Goal: Information Seeking & Learning: Check status

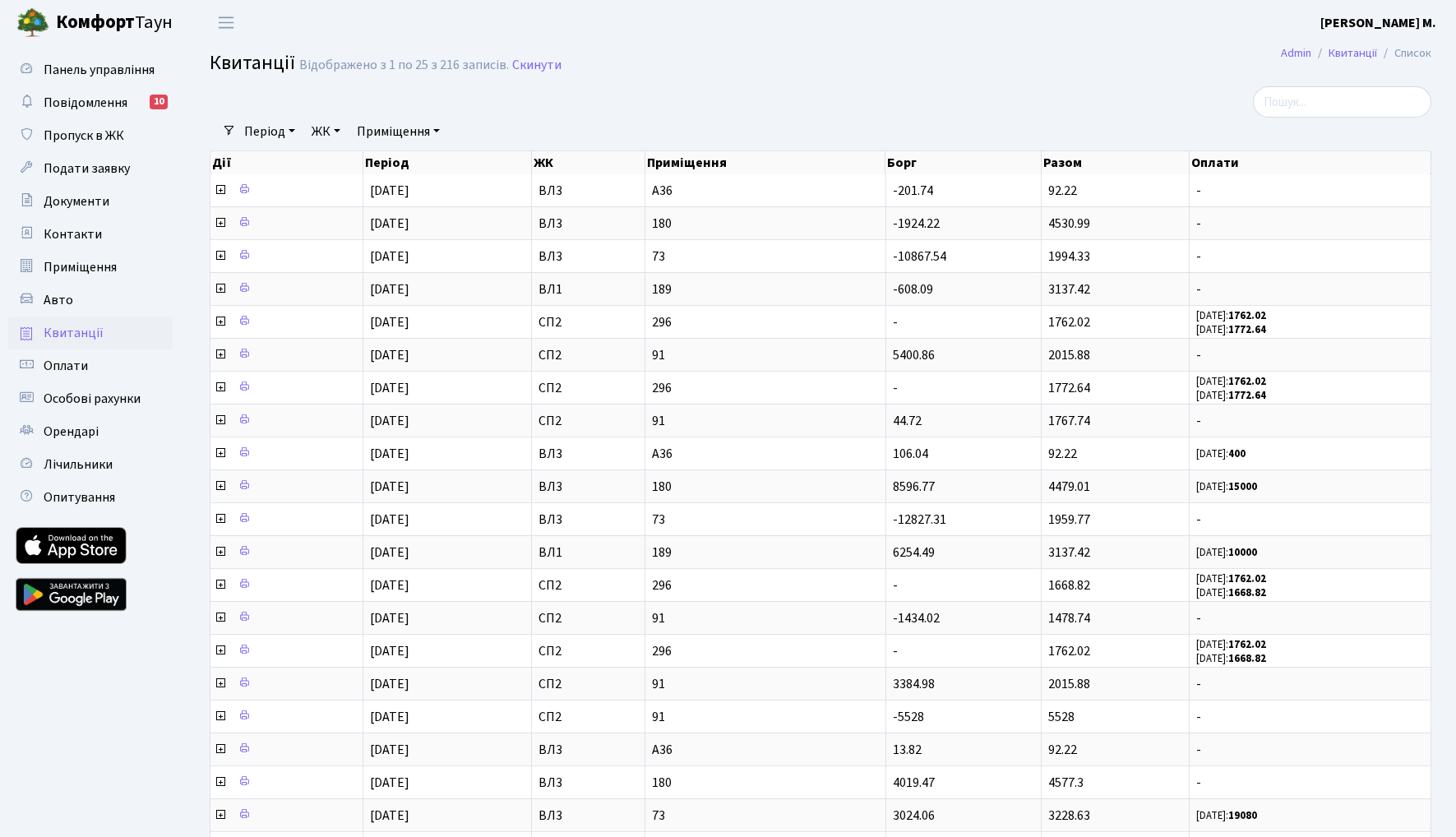
select select "25"
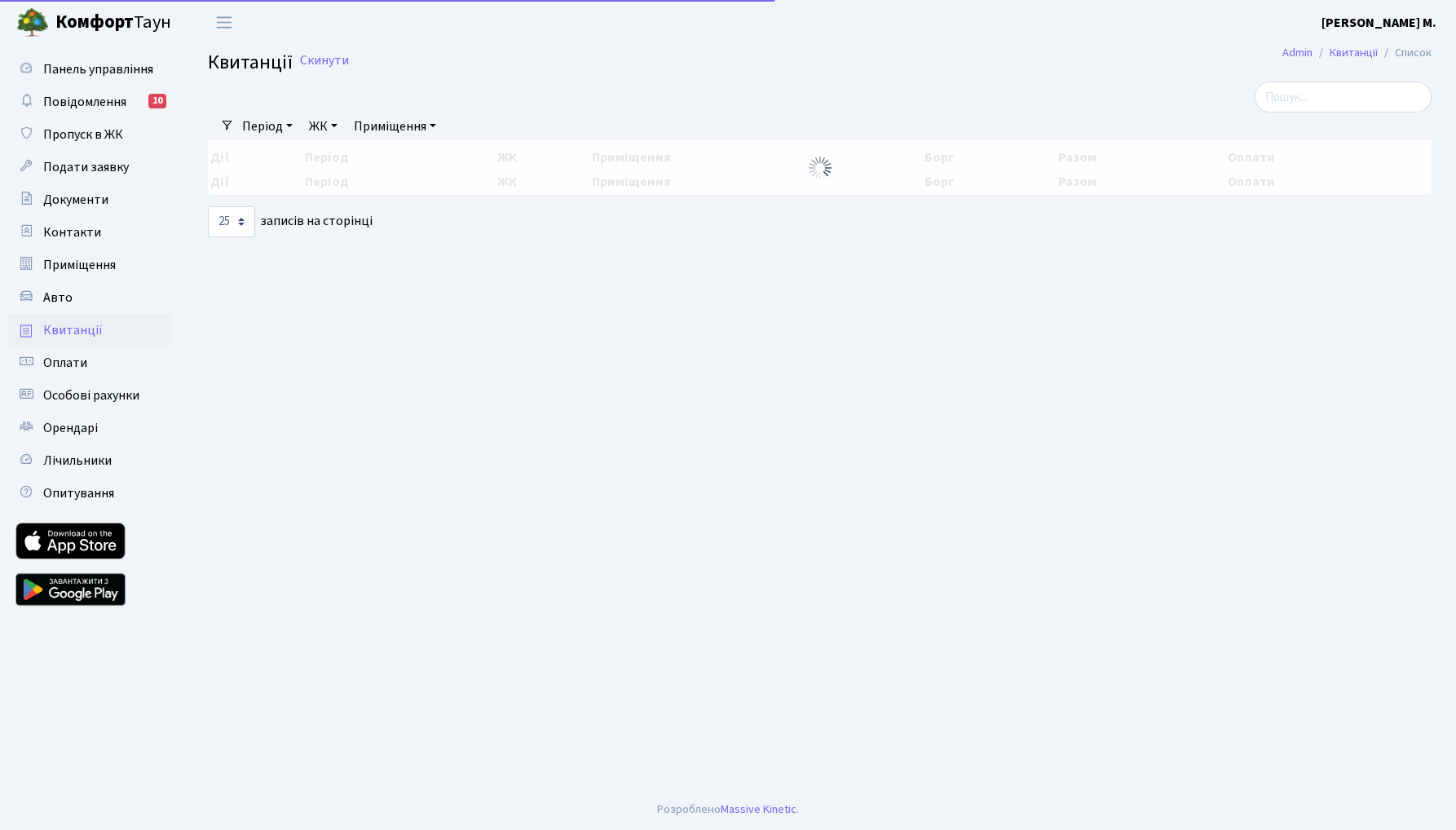
select select "25"
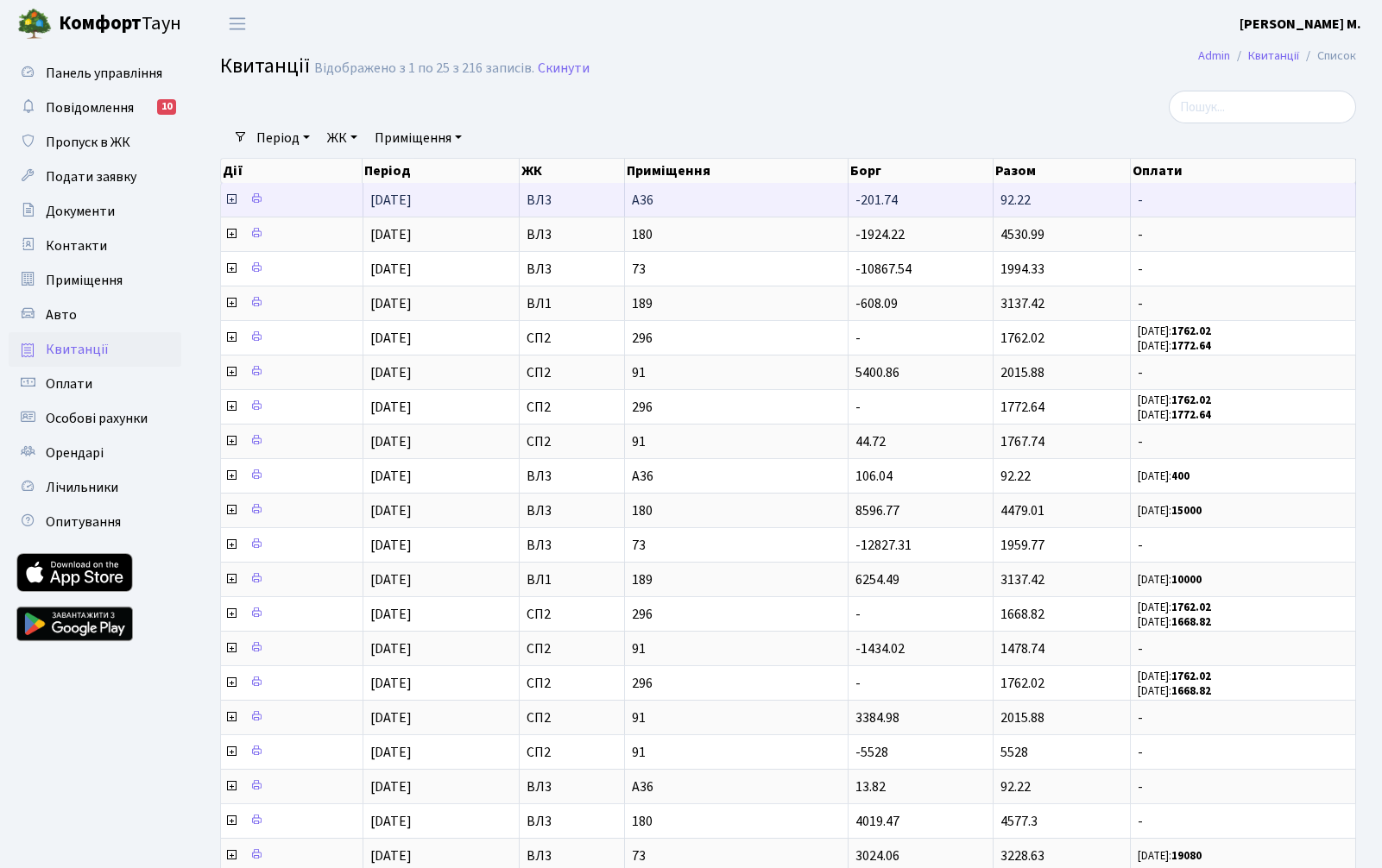
click at [232, 199] on icon at bounding box center [232, 199] width 14 height 14
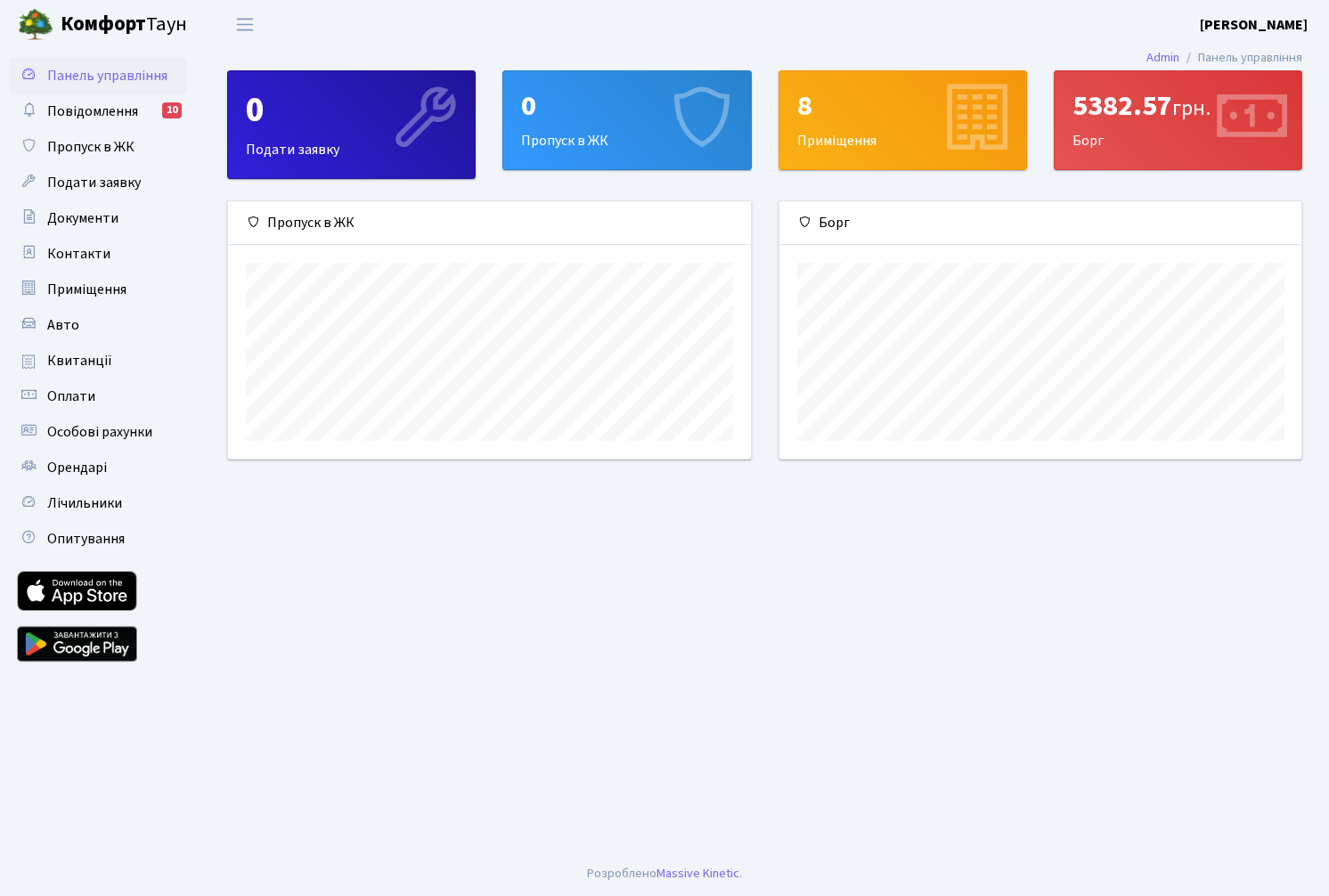
scroll to position [257, 522]
click at [76, 368] on span "Квитанції" at bounding box center [79, 360] width 65 height 19
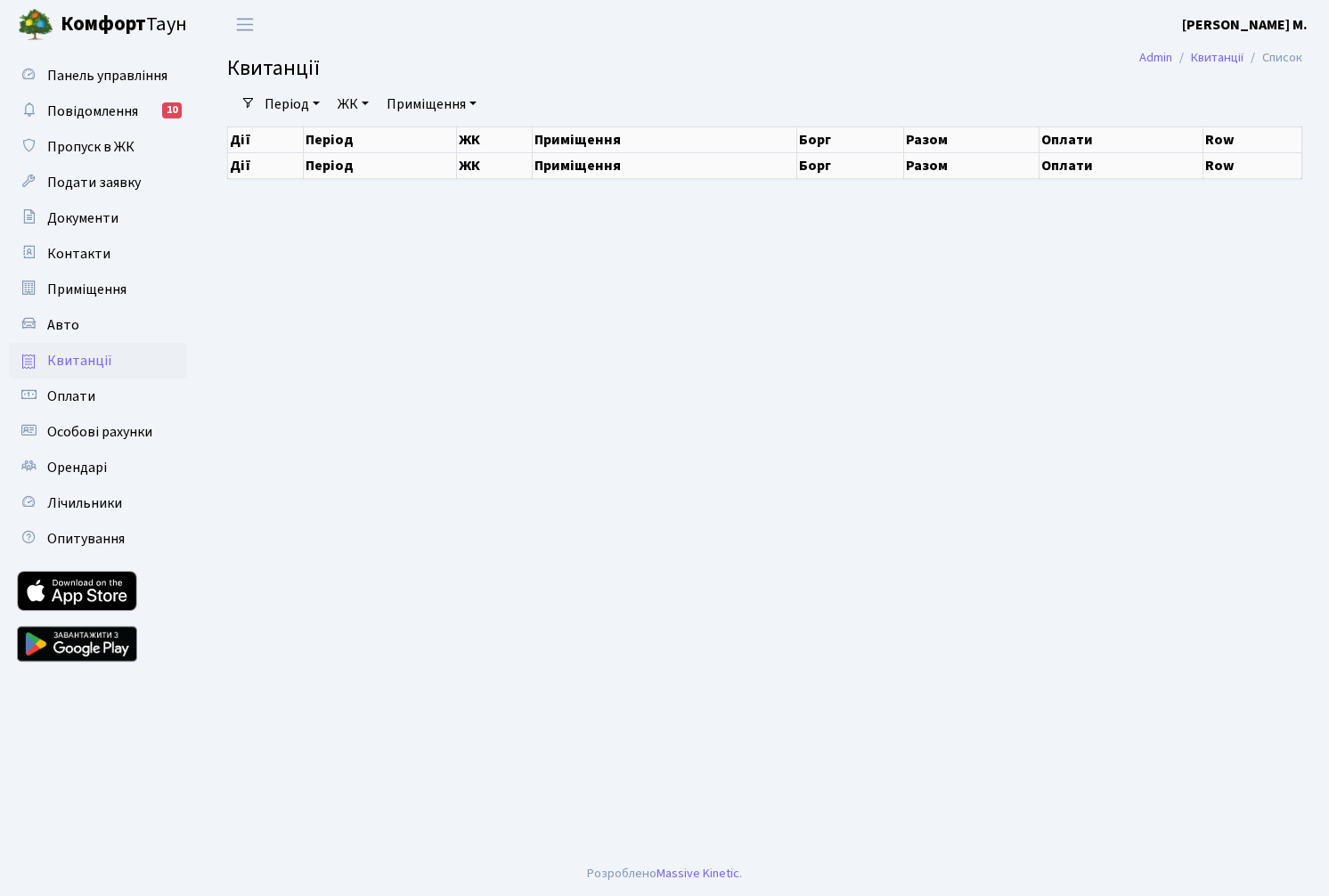
select select "25"
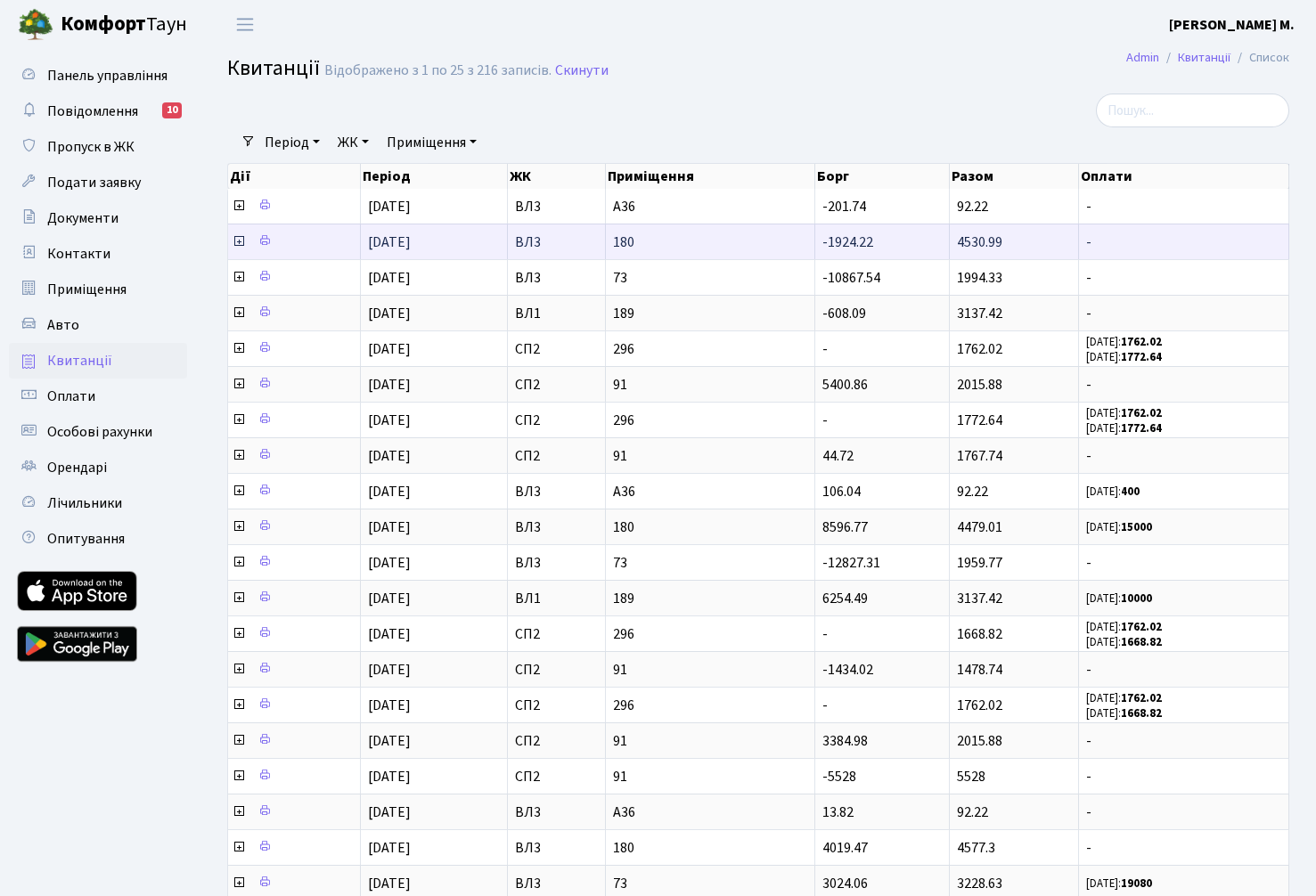
click at [241, 240] on icon at bounding box center [239, 242] width 15 height 15
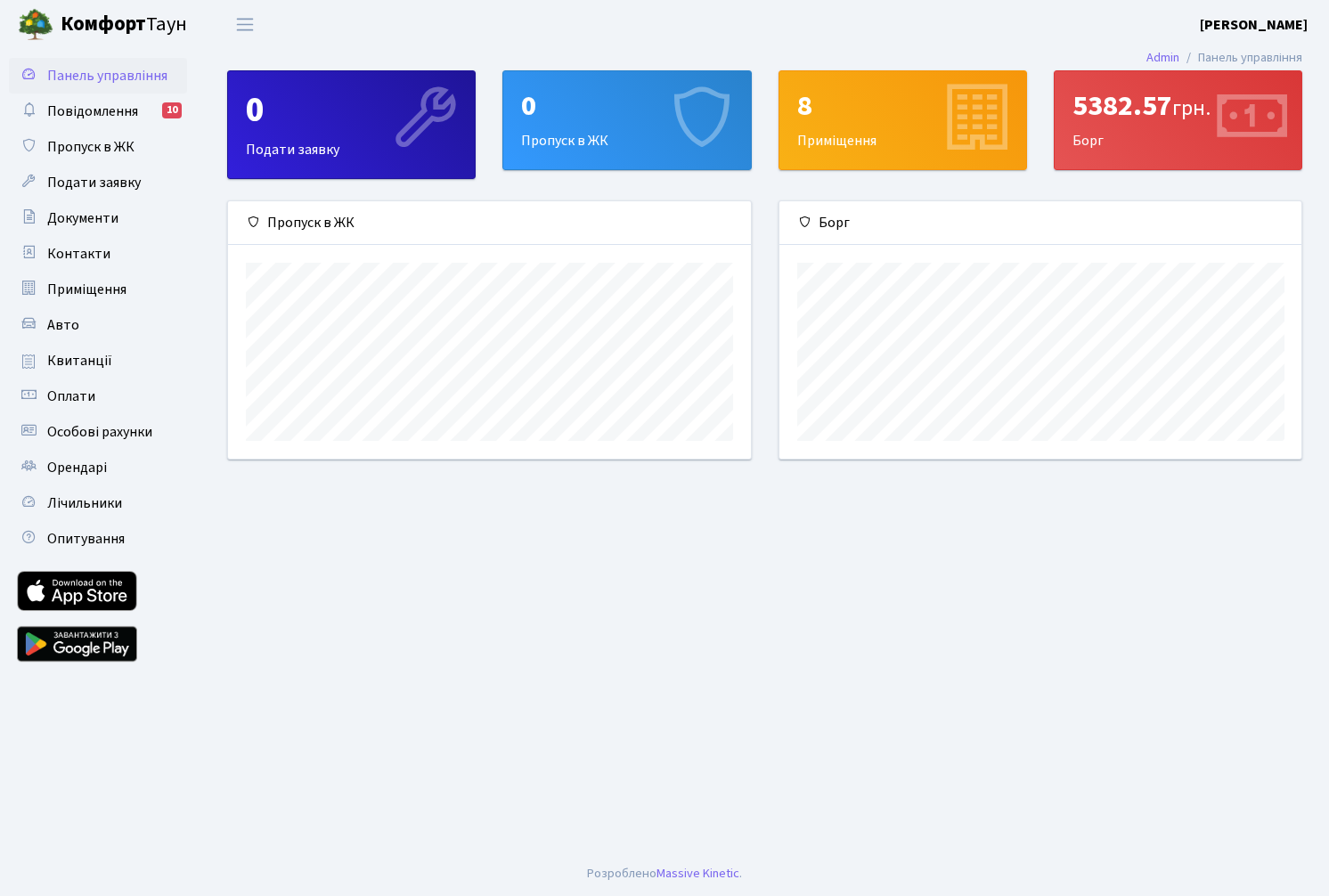
scroll to position [257, 522]
click at [103, 360] on span "Квитанції" at bounding box center [79, 360] width 65 height 19
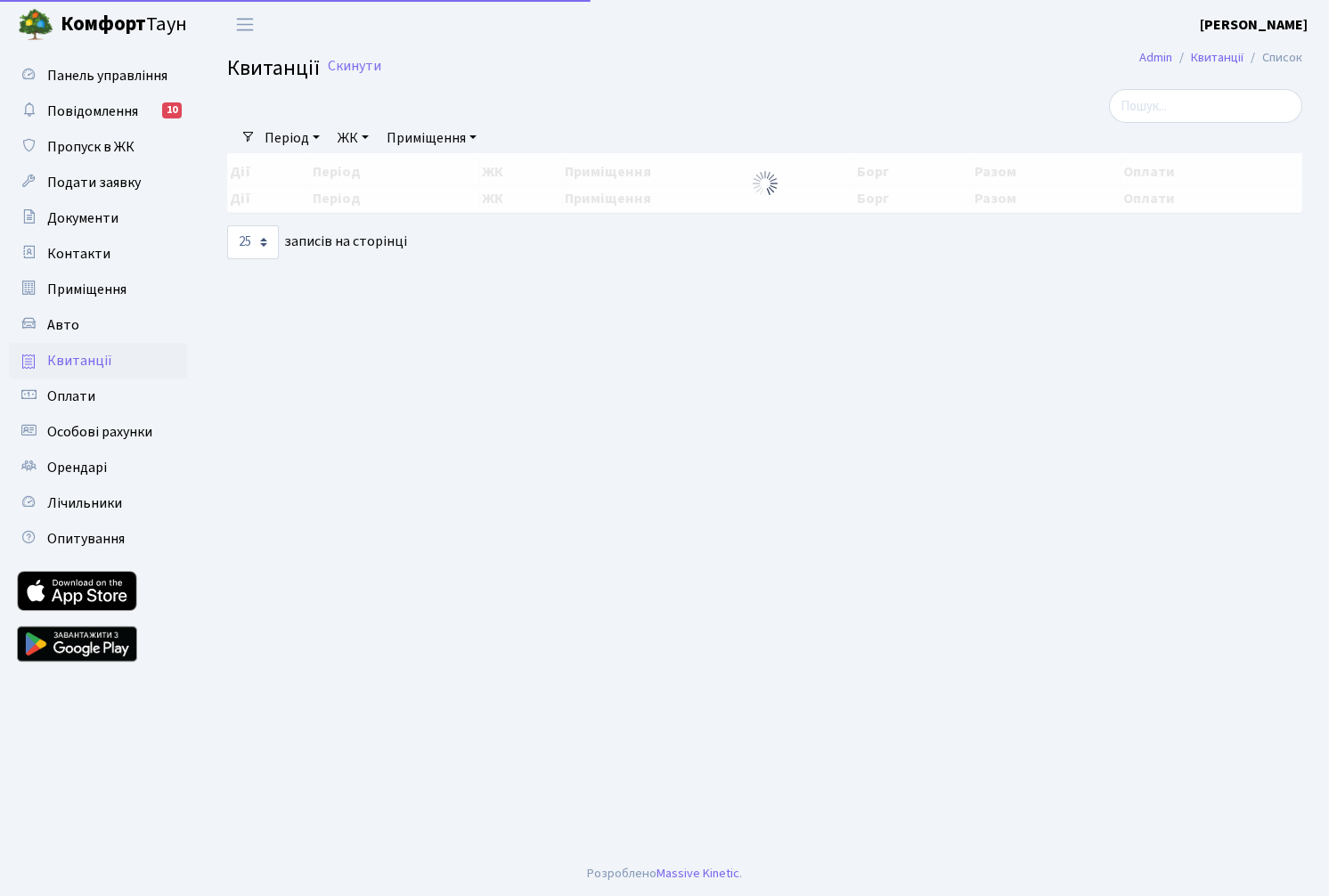
select select "25"
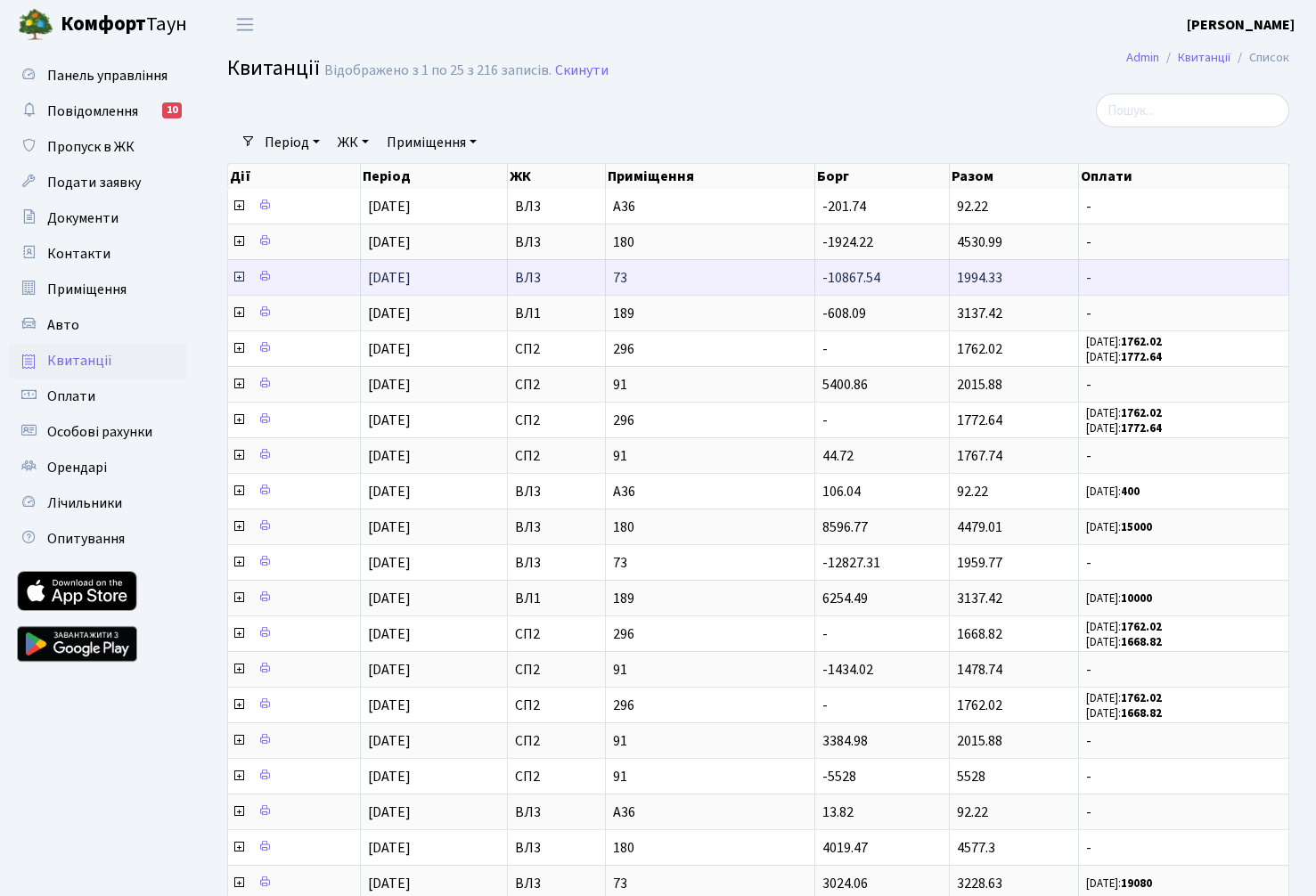
scroll to position [3, 0]
click at [237, 280] on icon at bounding box center [239, 278] width 15 height 15
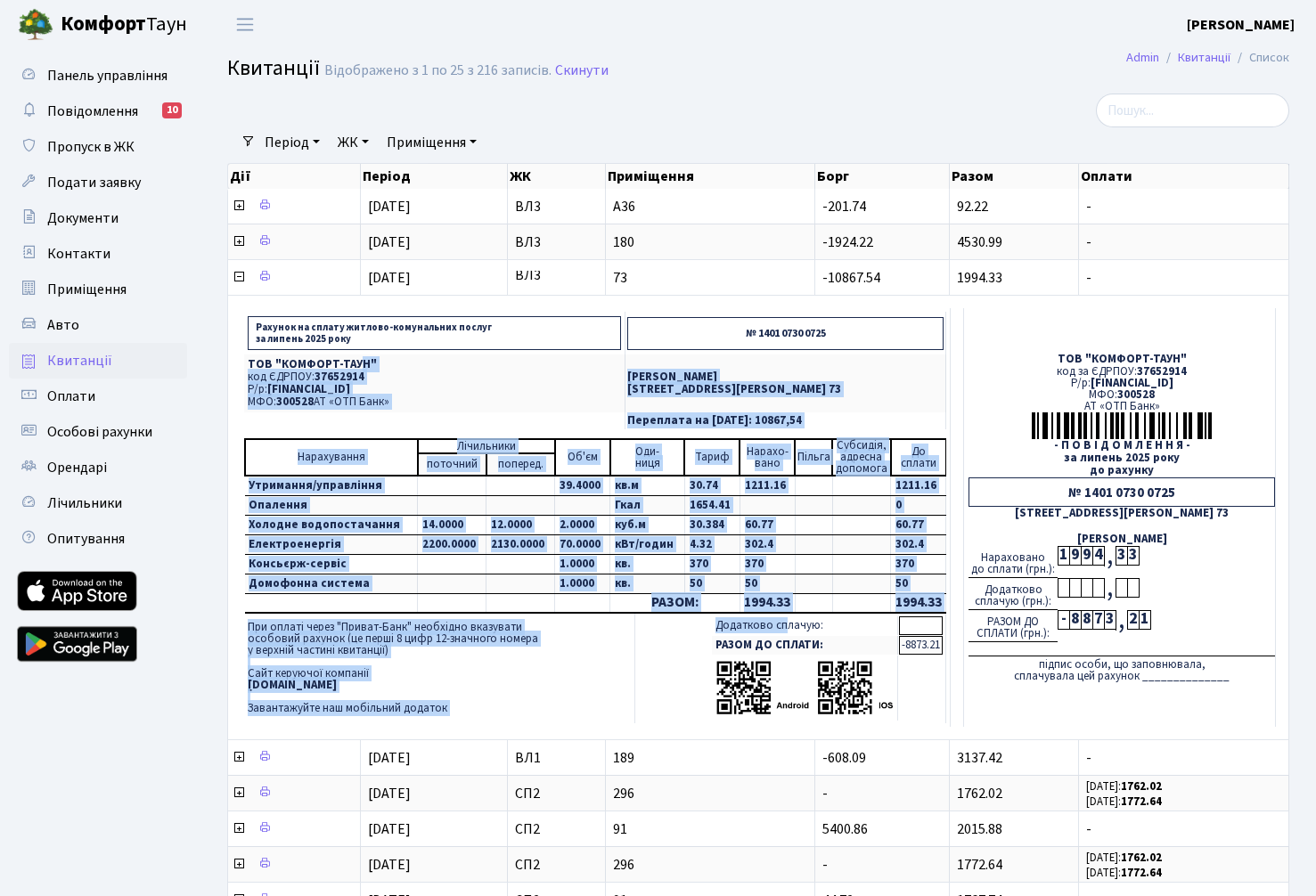
drag, startPoint x: 737, startPoint y: 592, endPoint x: 846, endPoint y: 673, distance: 135.8
click at [833, 668] on td "Рахунок на сплату житлово-комунальних послуг за липень 2025 року № 1401 0730 07…" at bounding box center [596, 517] width 709 height 419
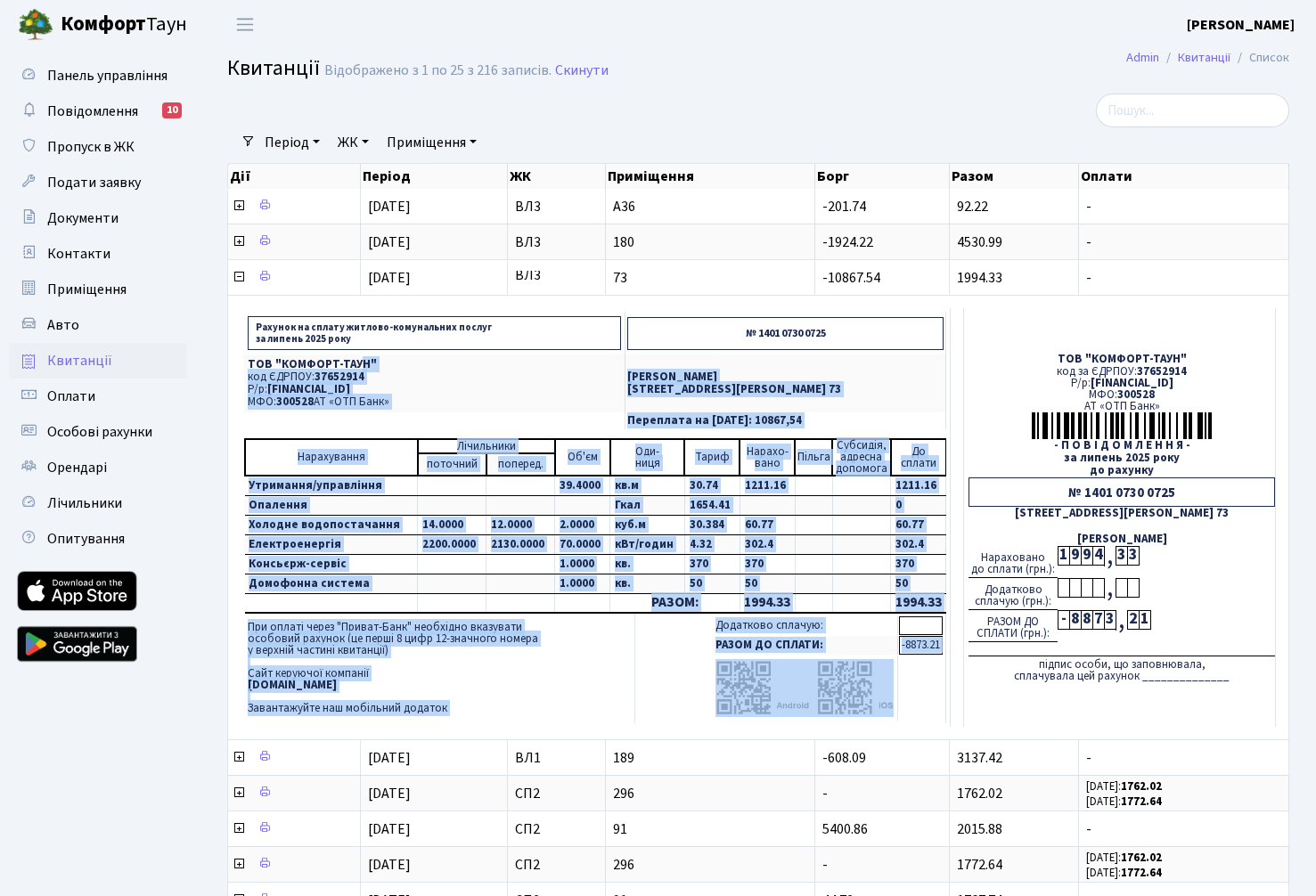
click at [934, 659] on table "Додатково сплачую: РАЗОМ ДО СПЛАТИ: -8873.21" at bounding box center [826, 668] width 233 height 106
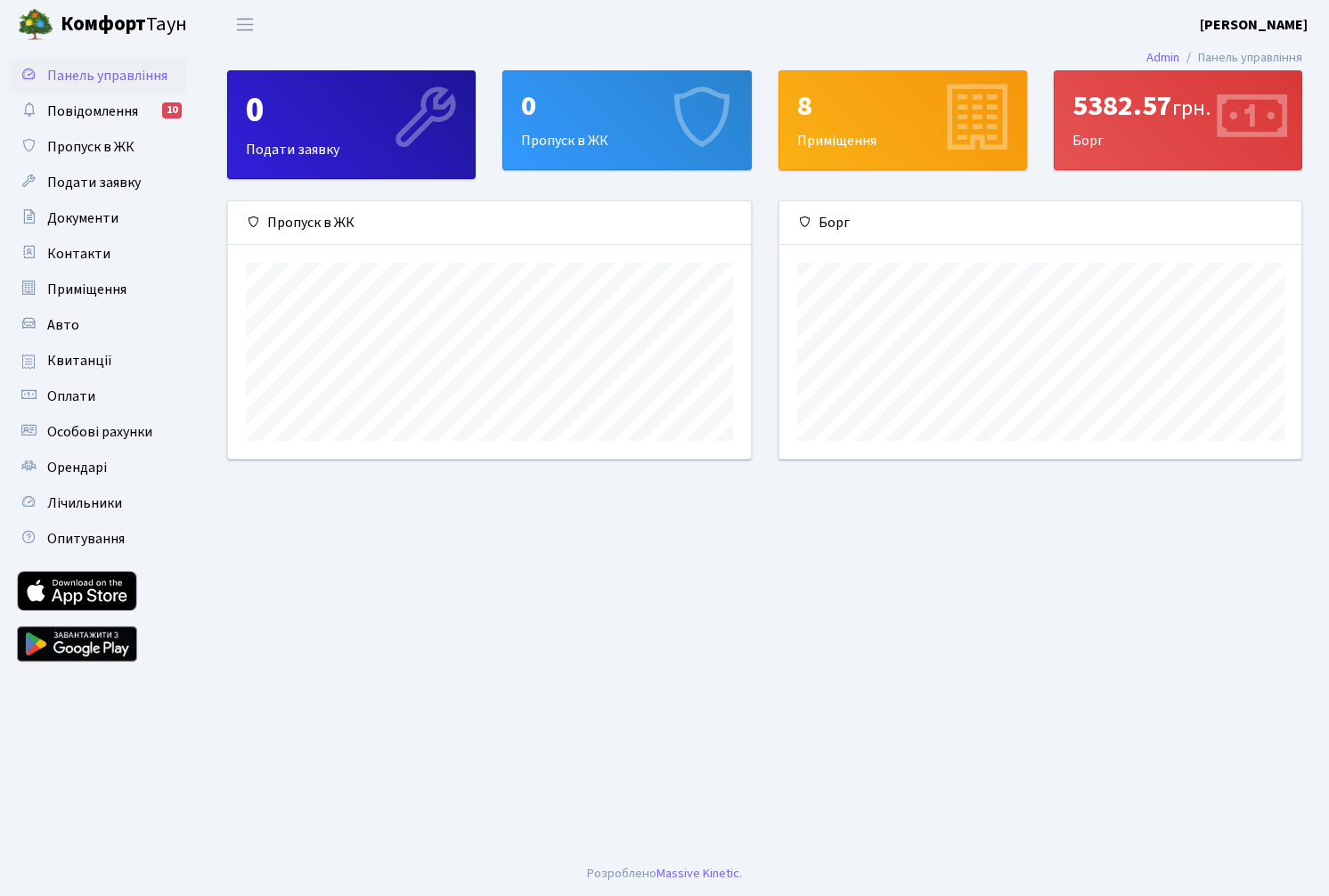
scroll to position [257, 522]
click at [57, 357] on span "Квитанції" at bounding box center [79, 360] width 65 height 19
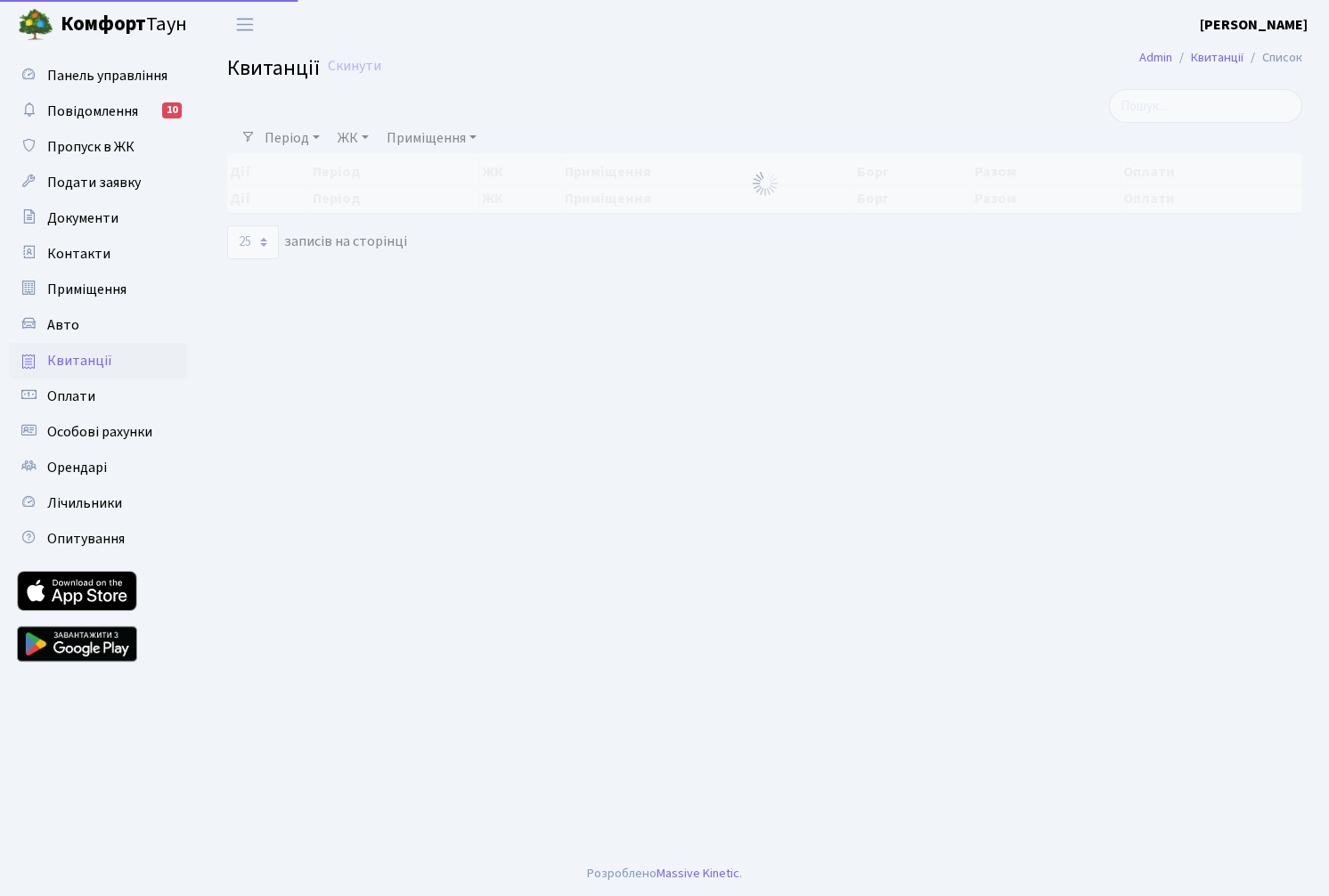
select select "25"
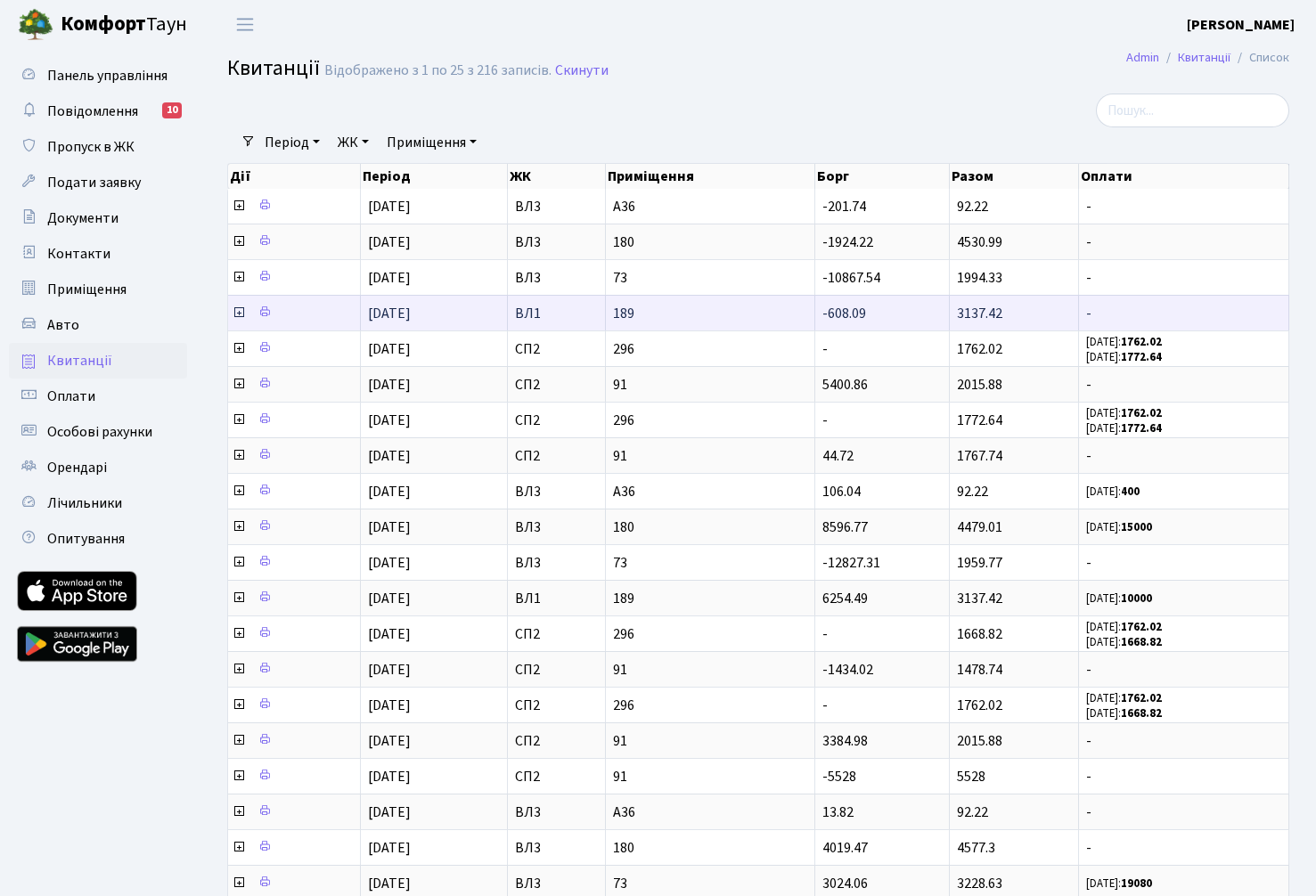
click at [236, 311] on icon at bounding box center [239, 312] width 15 height 15
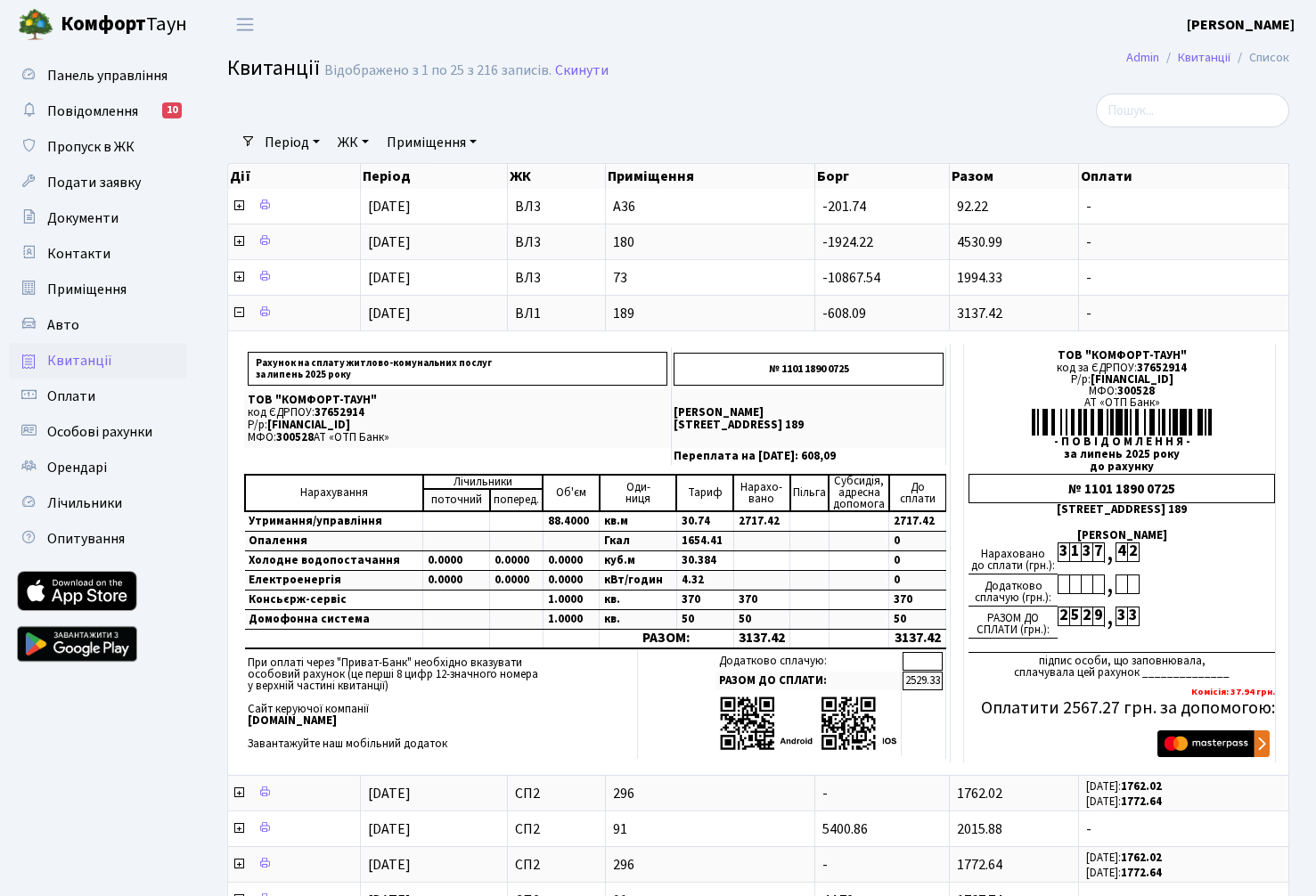
click at [206, 846] on div "Фільтри Період [DATE] - [DATE] ЖК - СП2 ВЛ1 ВЛ3 Приміщення - СП2 296 СП2 91 ВЛ1…" at bounding box center [757, 846] width 1115 height 1506
click at [239, 313] on icon at bounding box center [239, 312] width 15 height 15
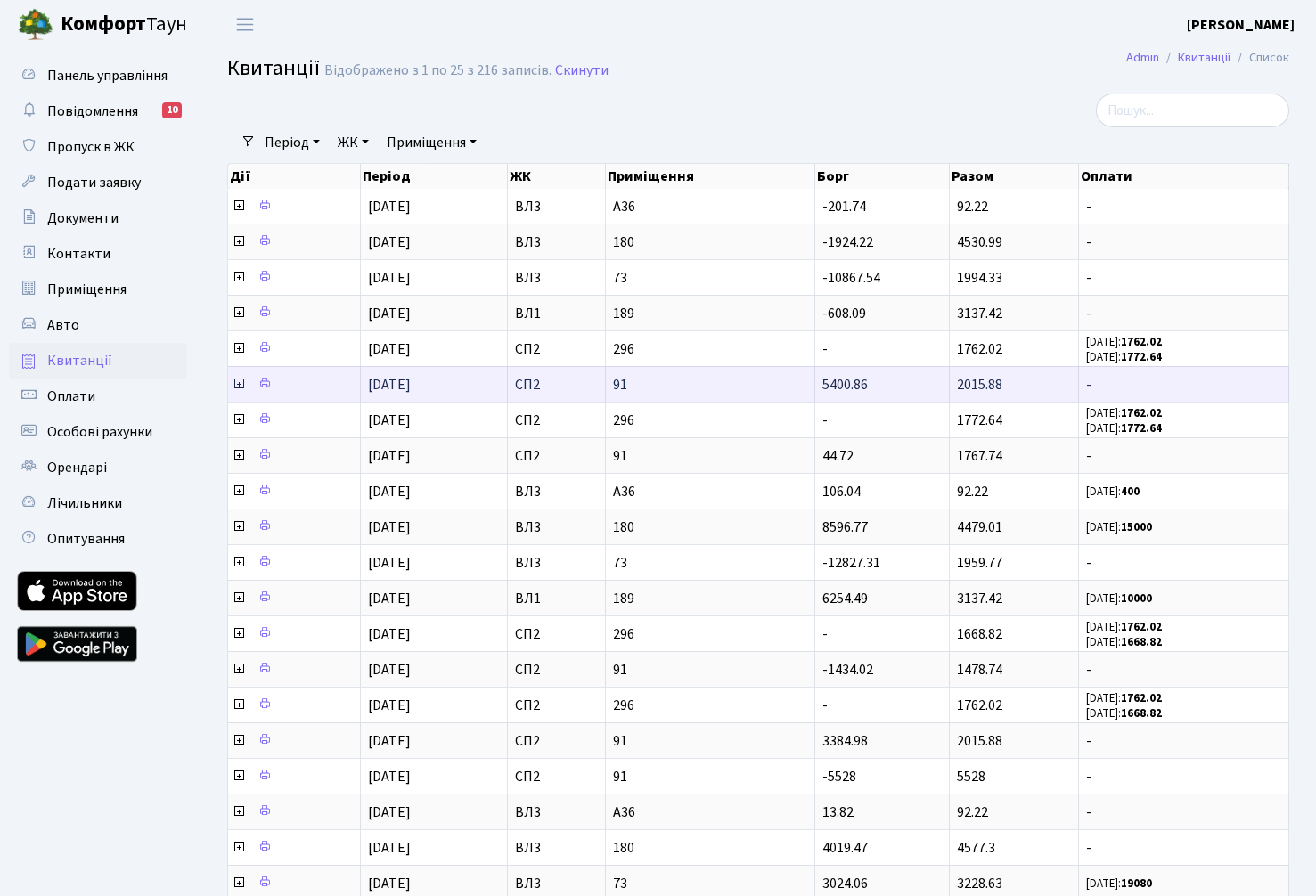
click at [239, 383] on icon at bounding box center [239, 384] width 15 height 15
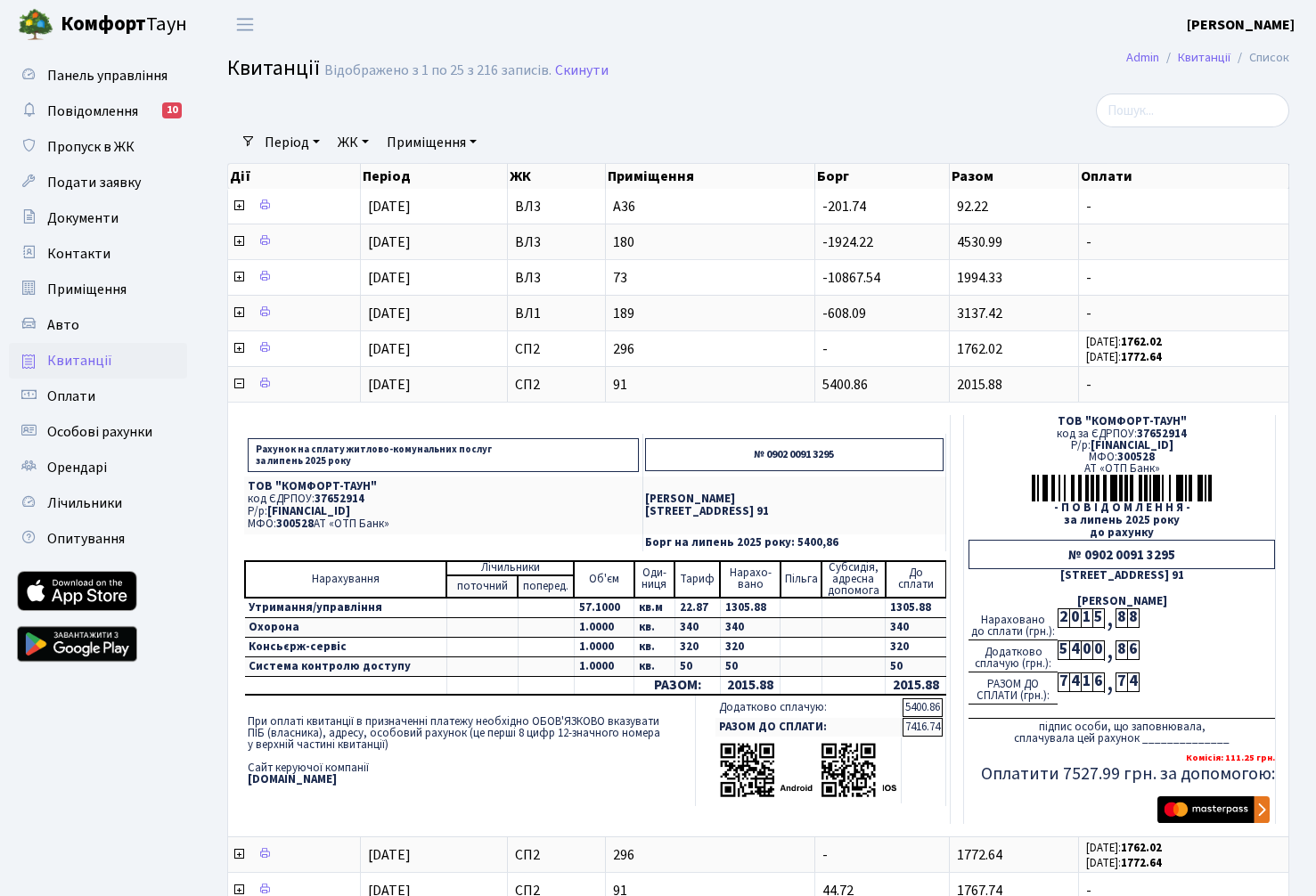
scroll to position [89, 0]
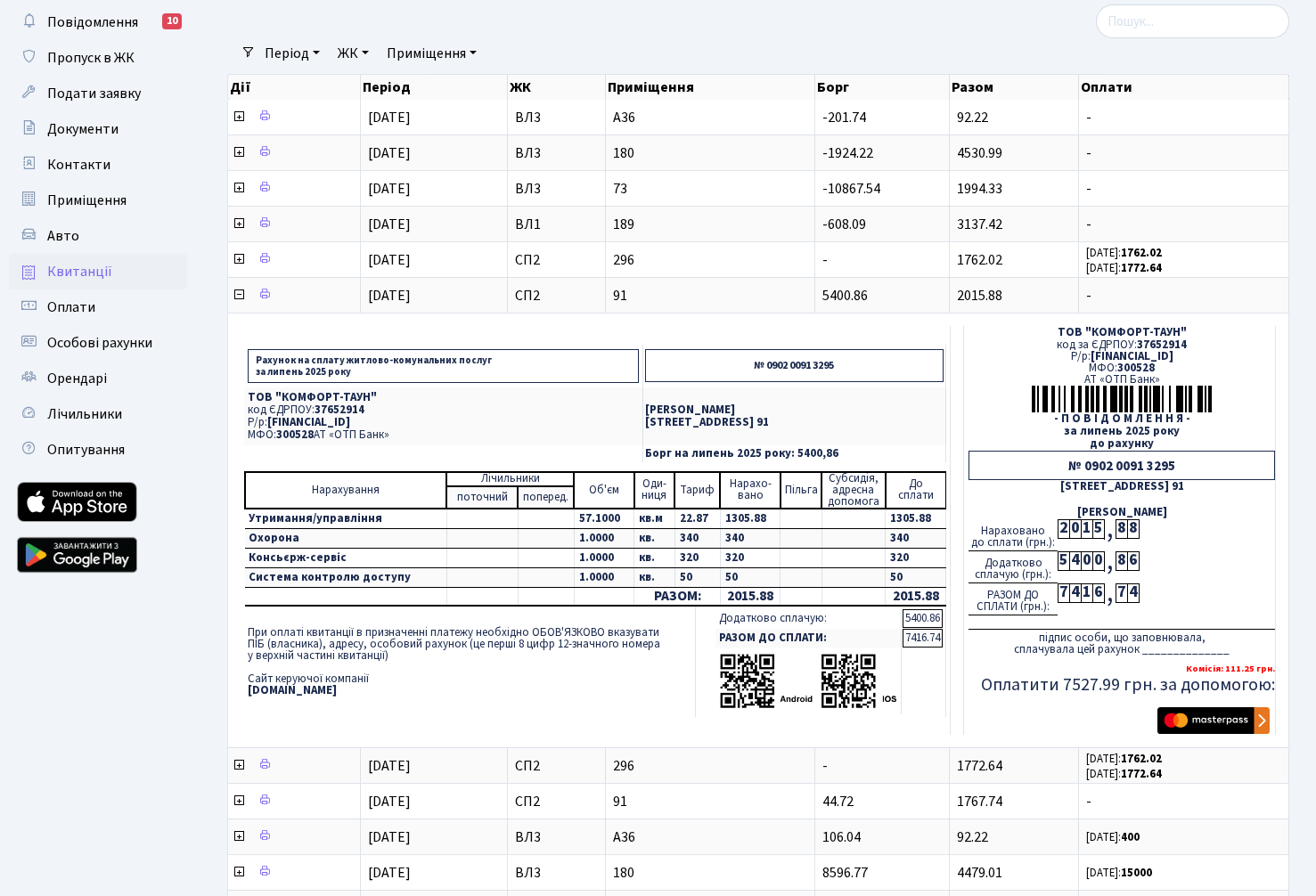
click at [483, 725] on td "Рахунок на сплату житлово-комунальних послуг за [DATE] № 0902 0091 3295 ТОВ "КО…" at bounding box center [596, 530] width 709 height 409
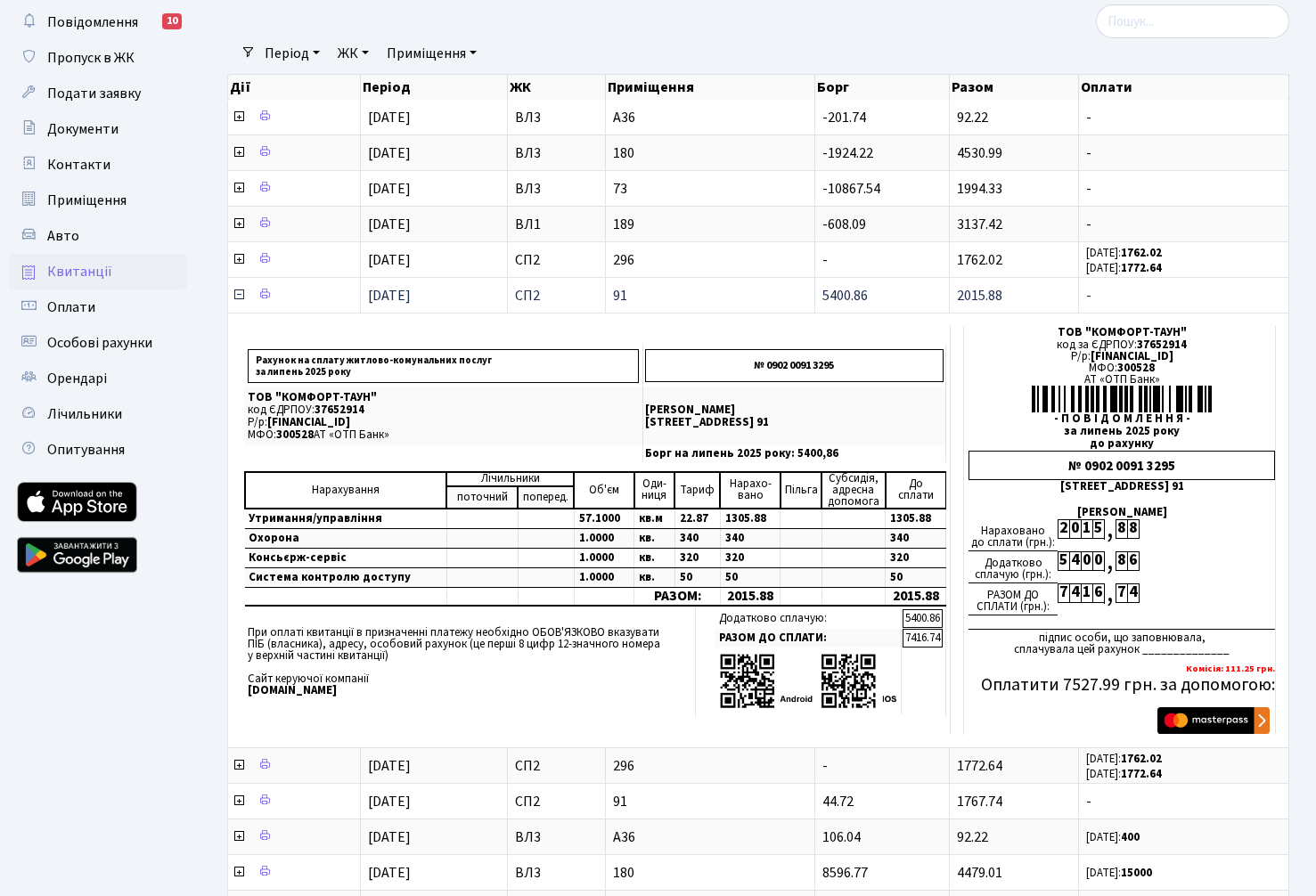
click at [237, 294] on icon at bounding box center [239, 295] width 15 height 15
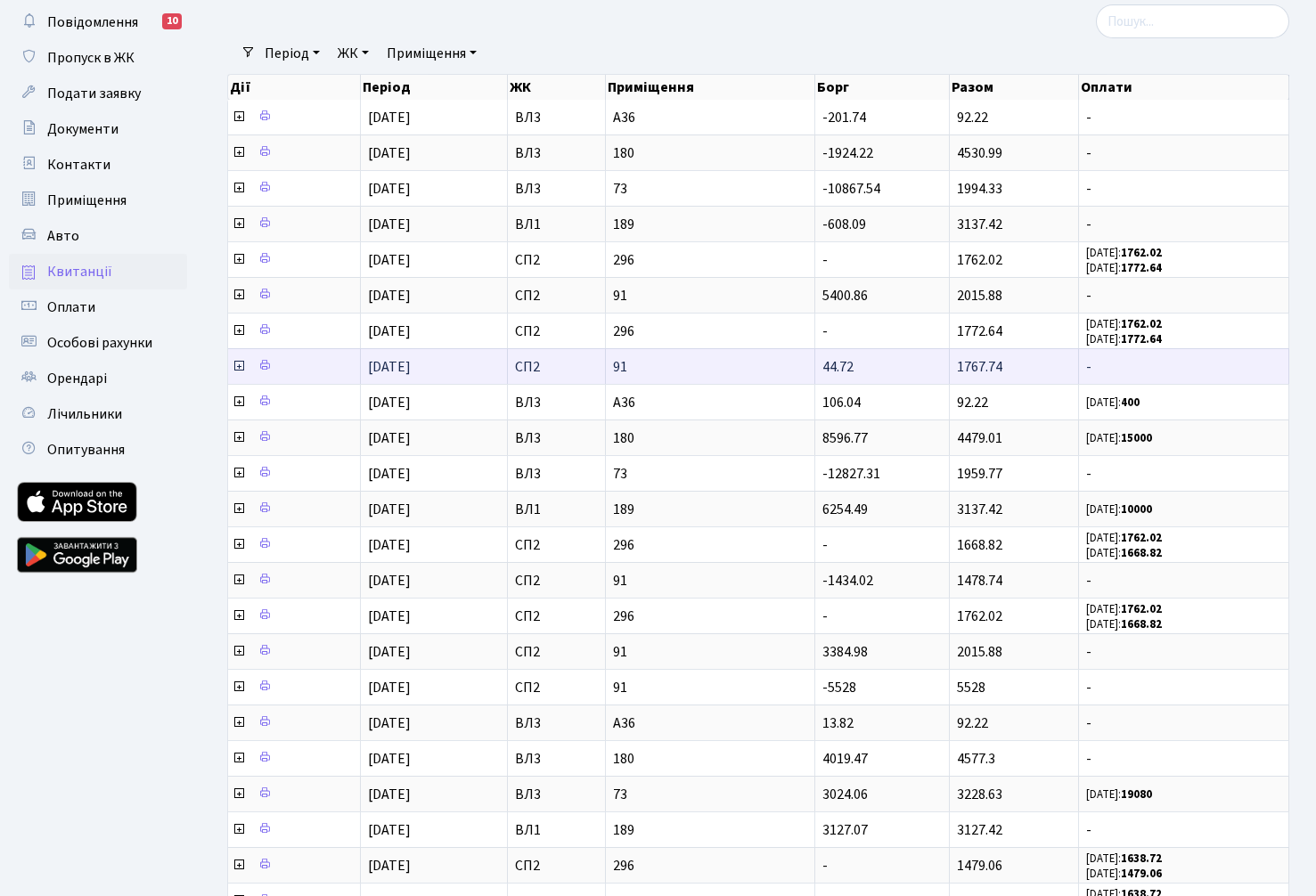
click at [237, 363] on icon at bounding box center [239, 367] width 15 height 15
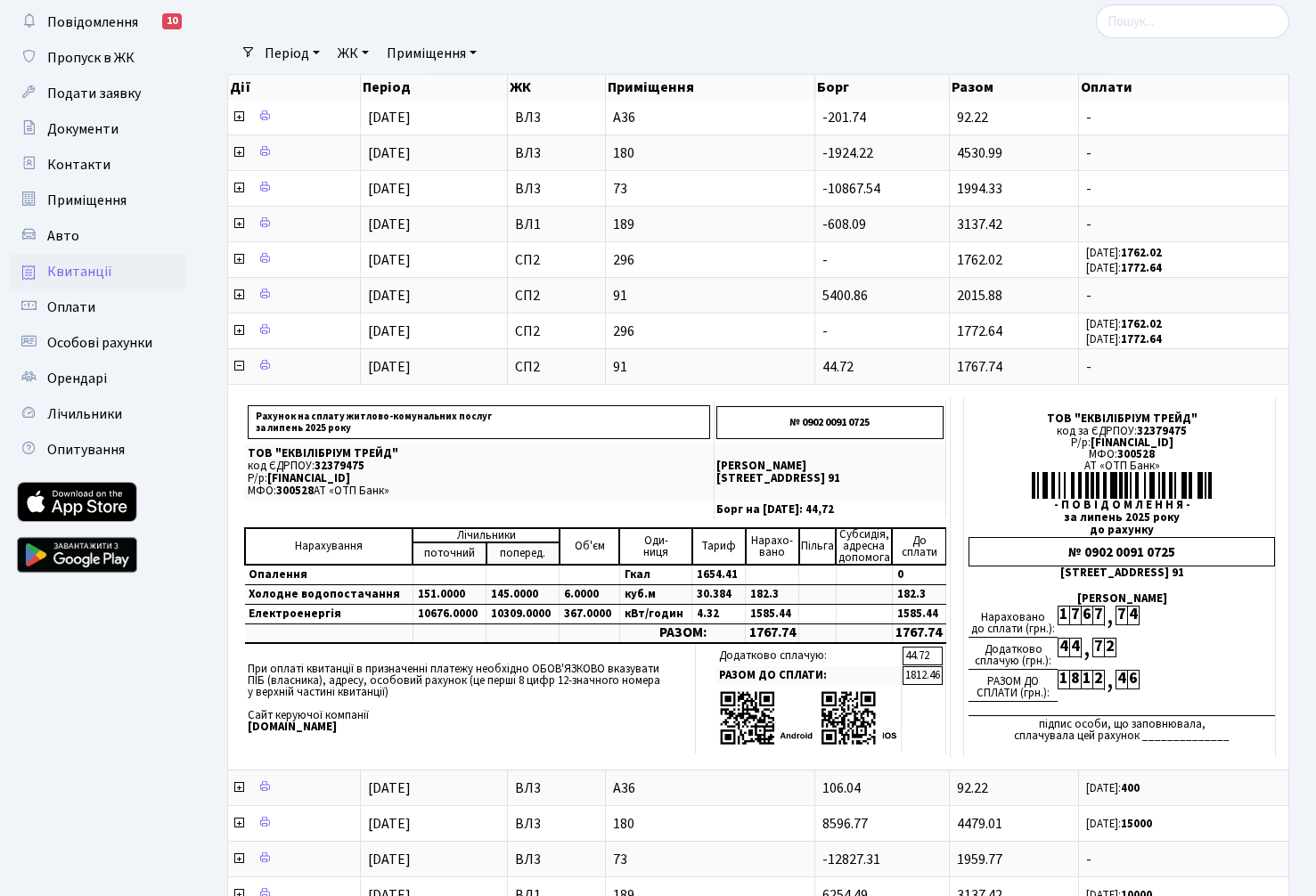
click at [96, 795] on ul "Панель управління Повідомлення 10 Пропуск в ЖК Подати заявку Документи Контакти…" at bounding box center [98, 706] width 178 height 1474
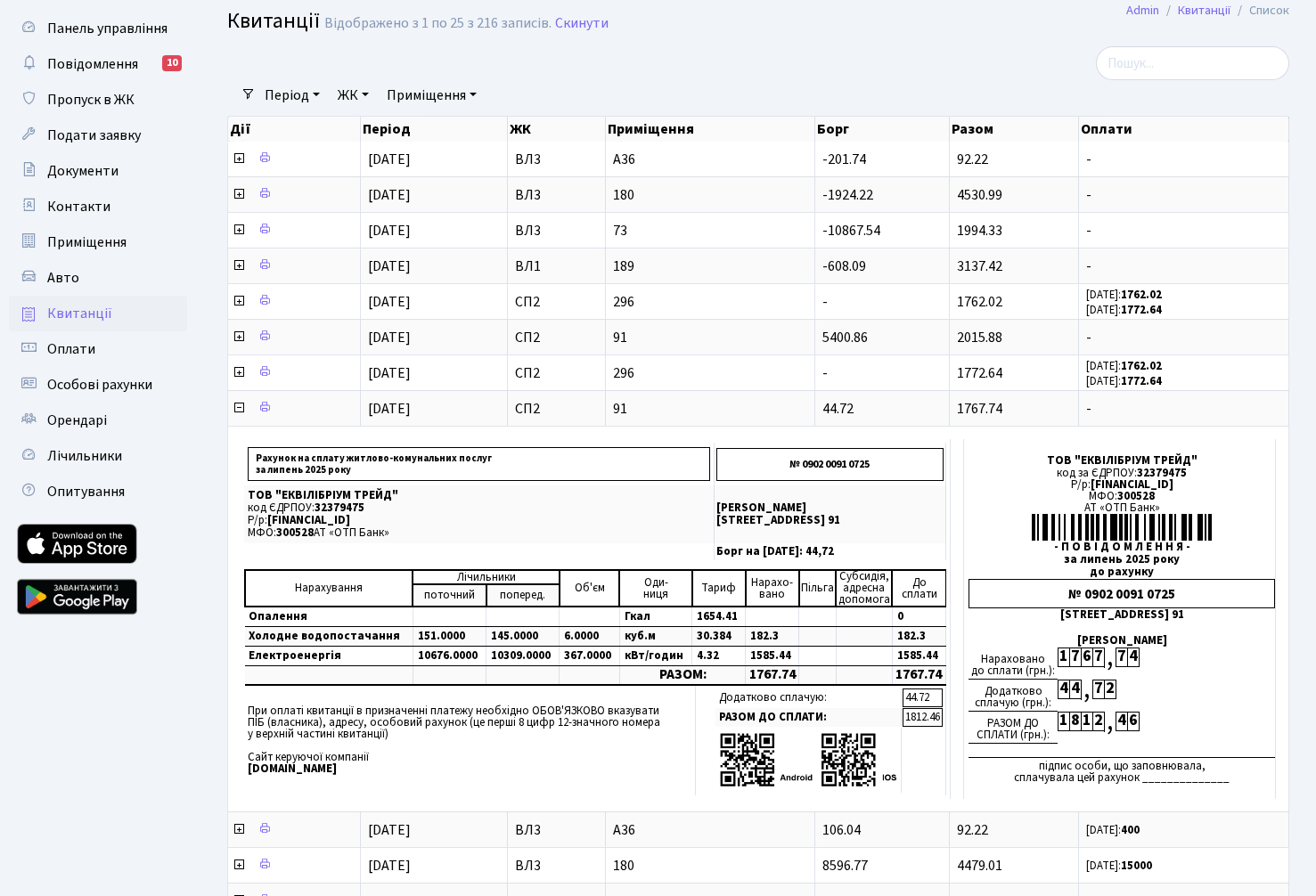
scroll to position [0, 0]
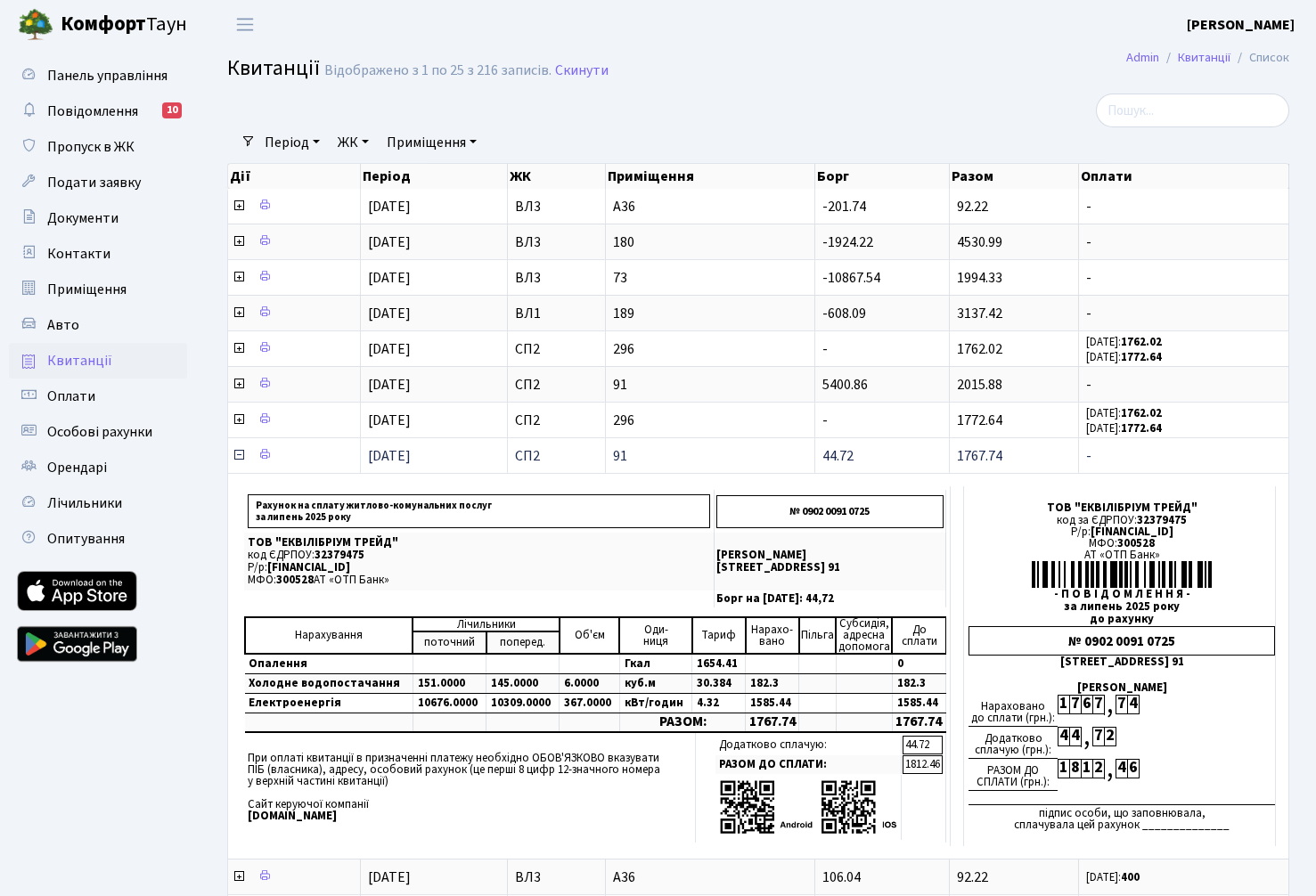
click at [235, 457] on icon at bounding box center [239, 456] width 15 height 15
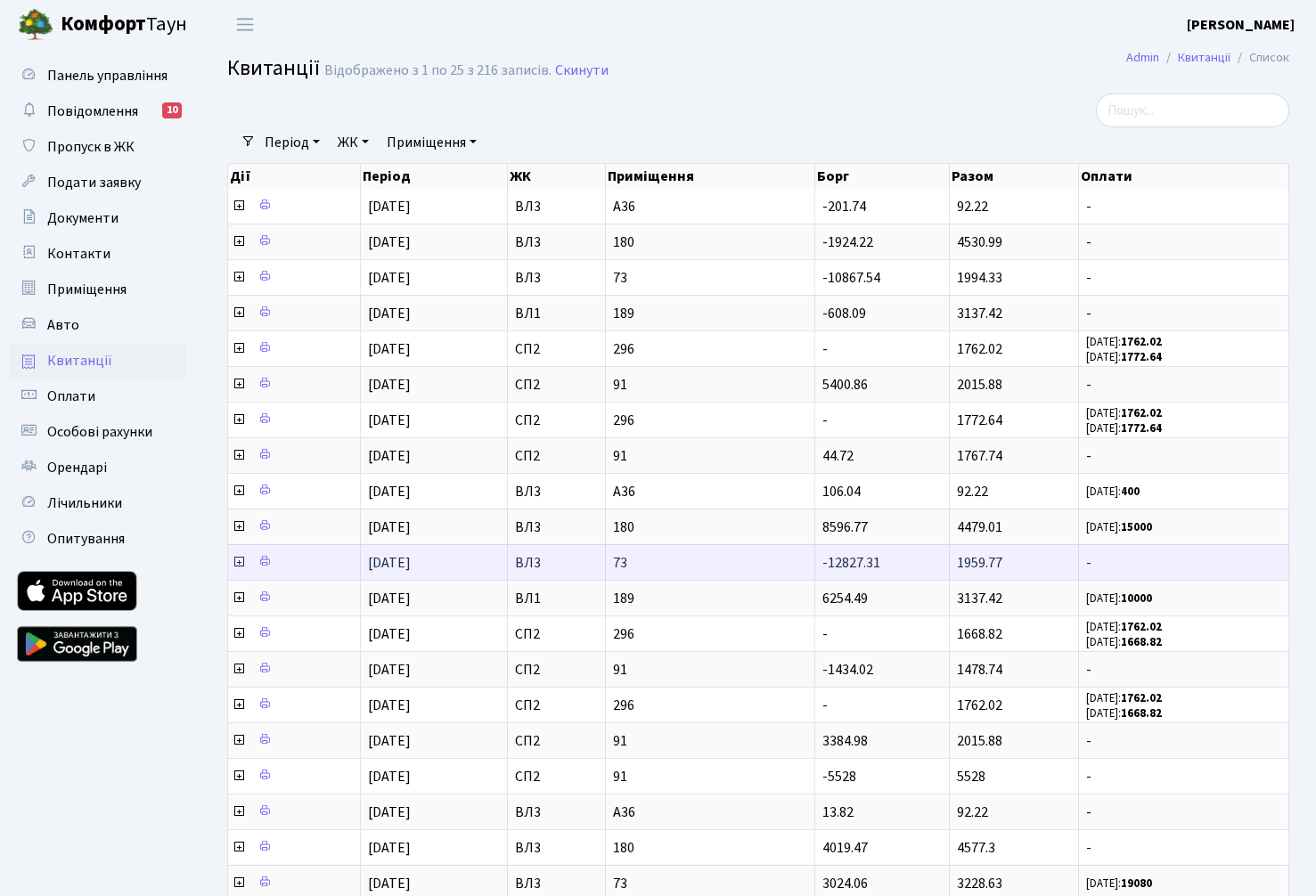
click at [237, 562] on icon at bounding box center [239, 562] width 15 height 15
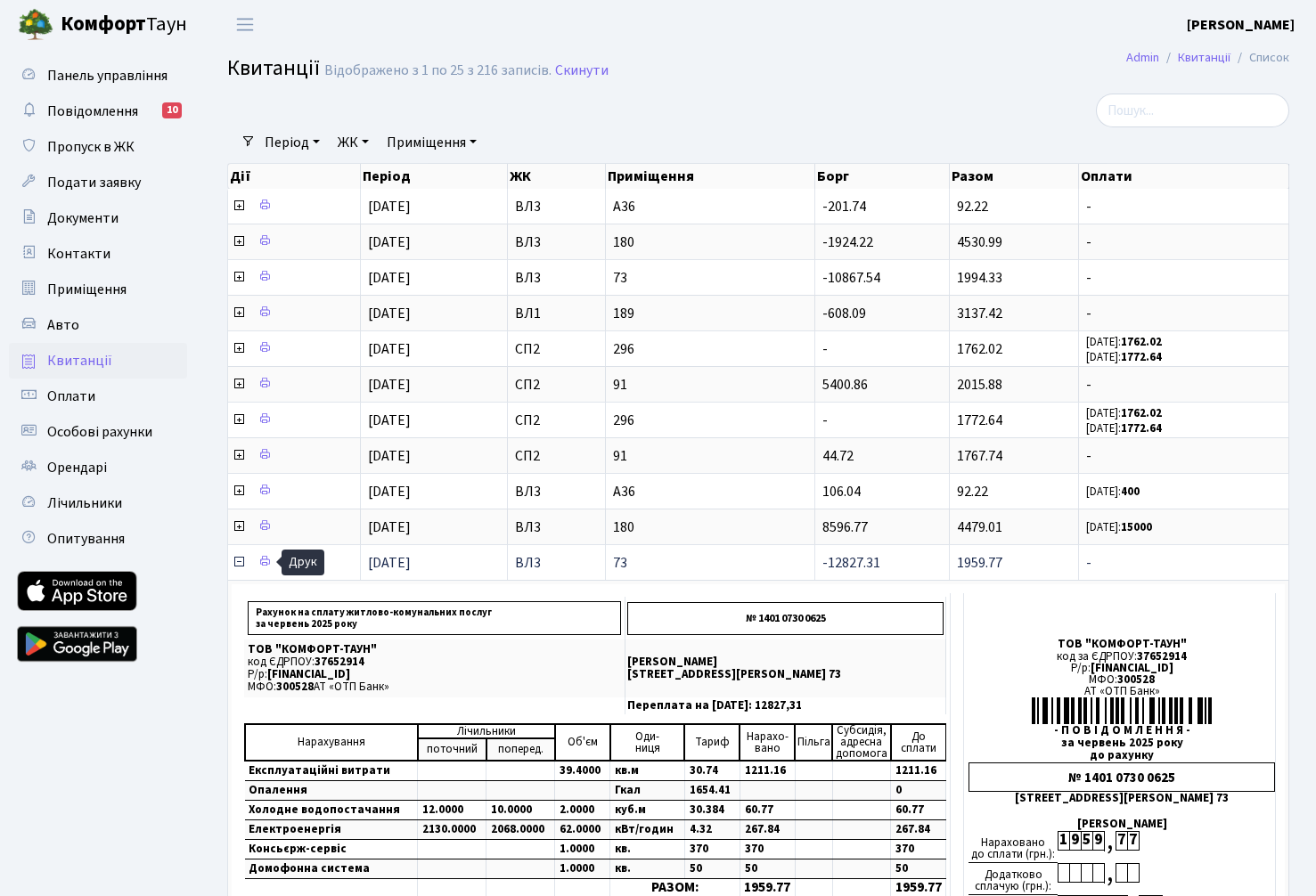
click at [241, 562] on icon at bounding box center [239, 562] width 15 height 15
